Goal: Complete application form

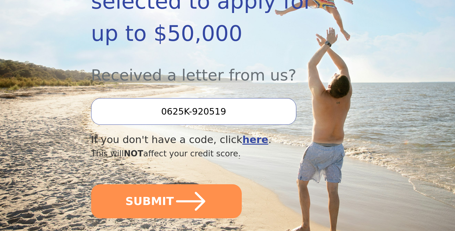
scroll to position [182, 0]
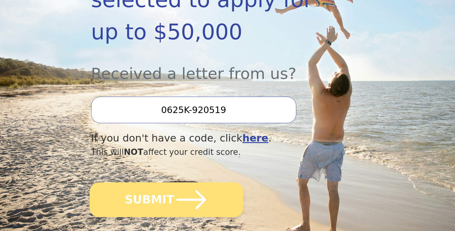
click at [174, 187] on icon "submit" at bounding box center [191, 200] width 34 height 34
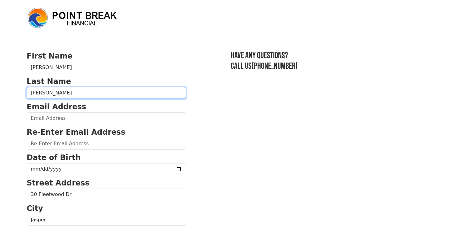
drag, startPoint x: 55, startPoint y: 93, endPoint x: 248, endPoint y: 131, distance: 197.2
